Goal: Task Accomplishment & Management: Manage account settings

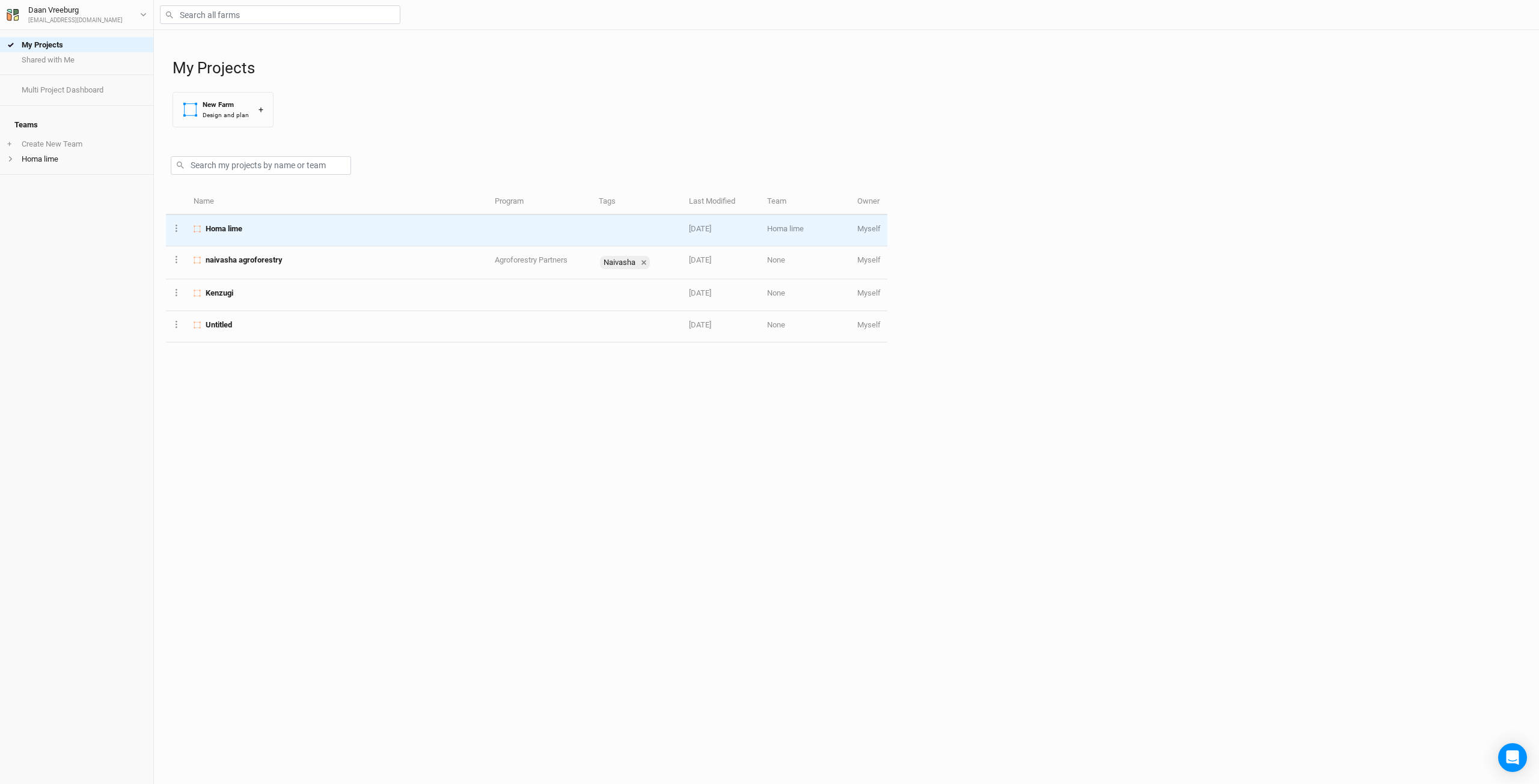
click at [235, 226] on span "Homa lime" at bounding box center [224, 229] width 37 height 11
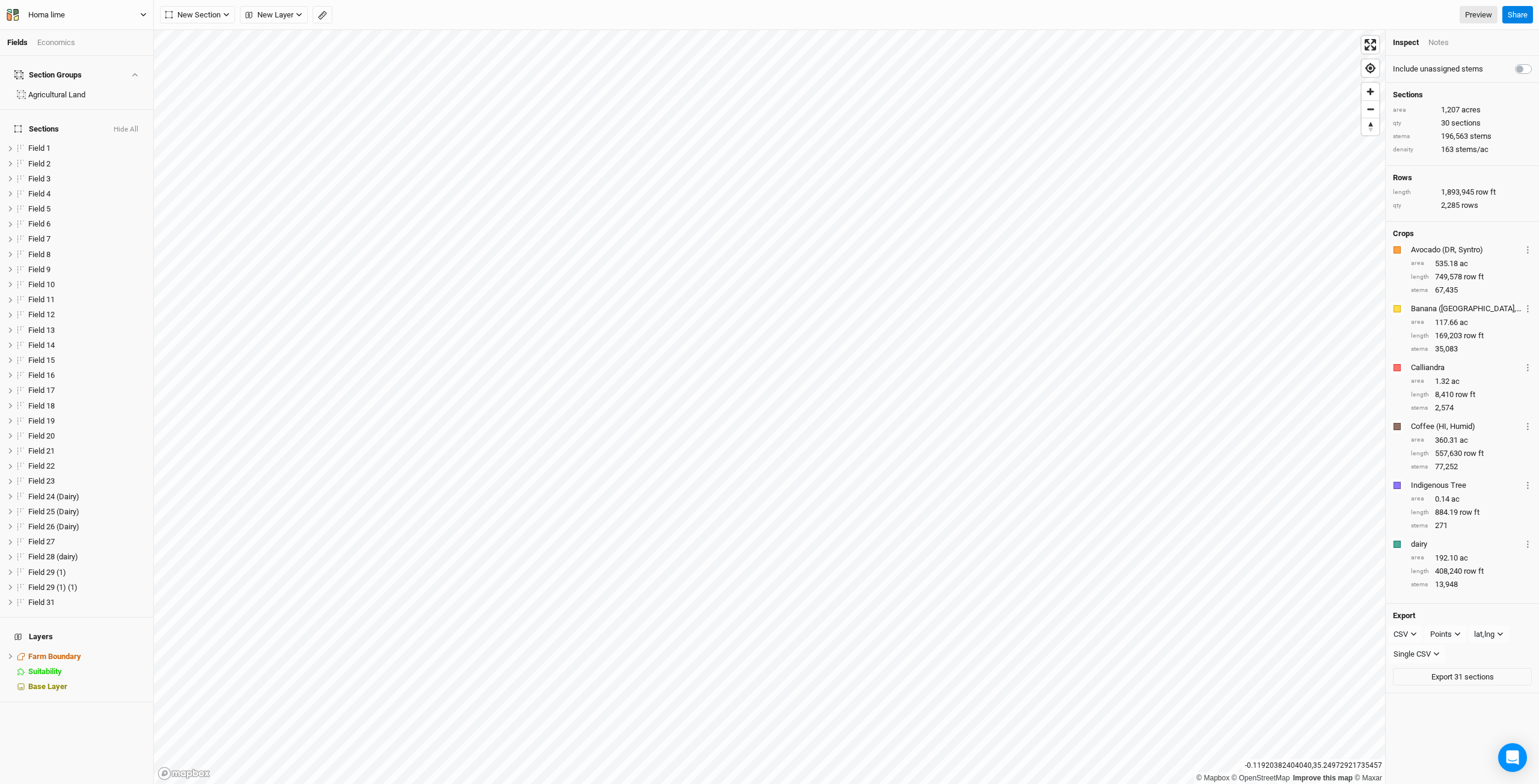
click at [144, 16] on icon "button" at bounding box center [143, 14] width 7 height 7
click at [78, 68] on button "User settings" at bounding box center [100, 70] width 95 height 16
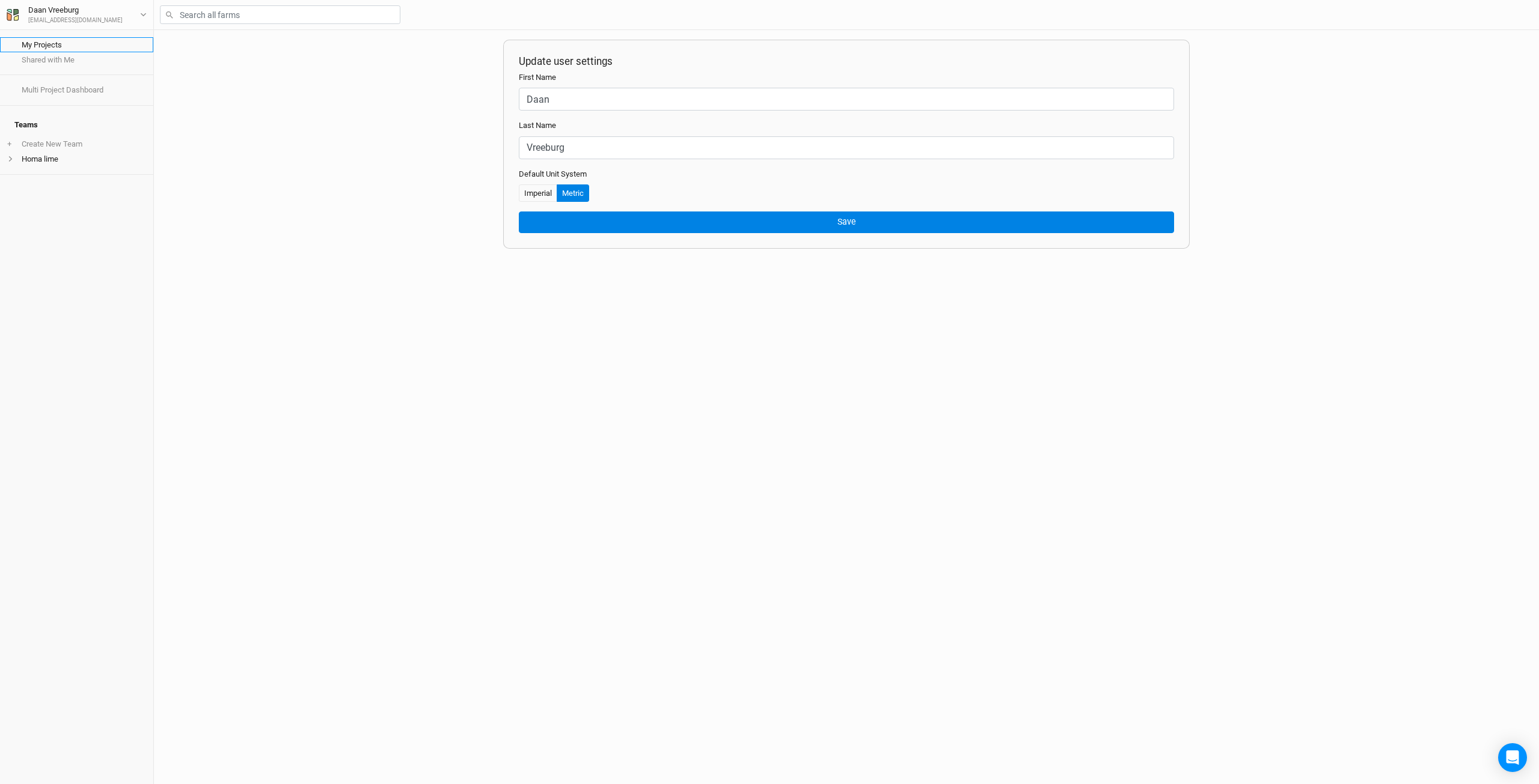
click at [39, 47] on link "My Projects" at bounding box center [77, 45] width 153 height 15
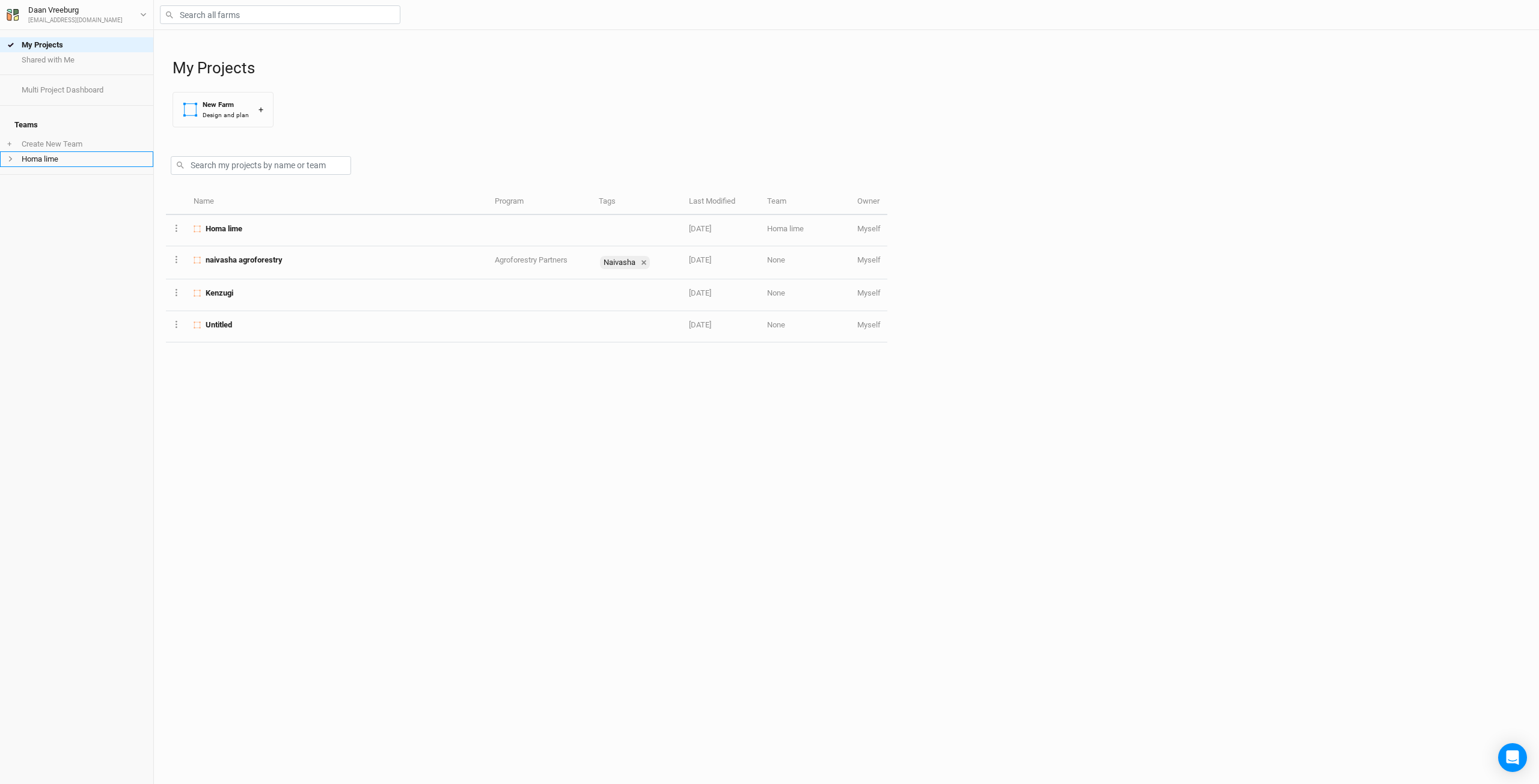
click at [25, 152] on li "Homa lime" at bounding box center [77, 159] width 153 height 15
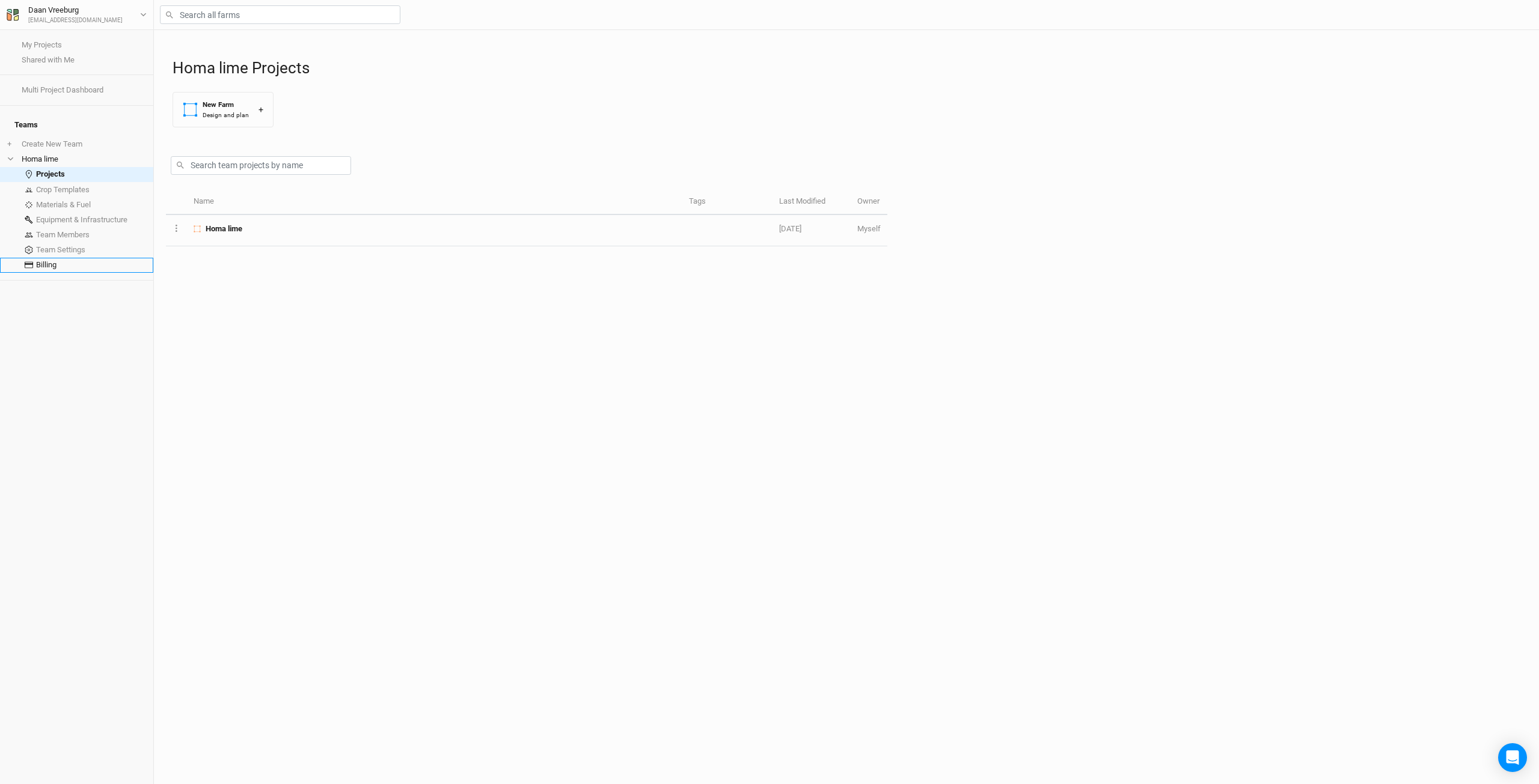
click at [50, 260] on link "Billing" at bounding box center [77, 265] width 153 height 15
